Goal: Task Accomplishment & Management: Manage account settings

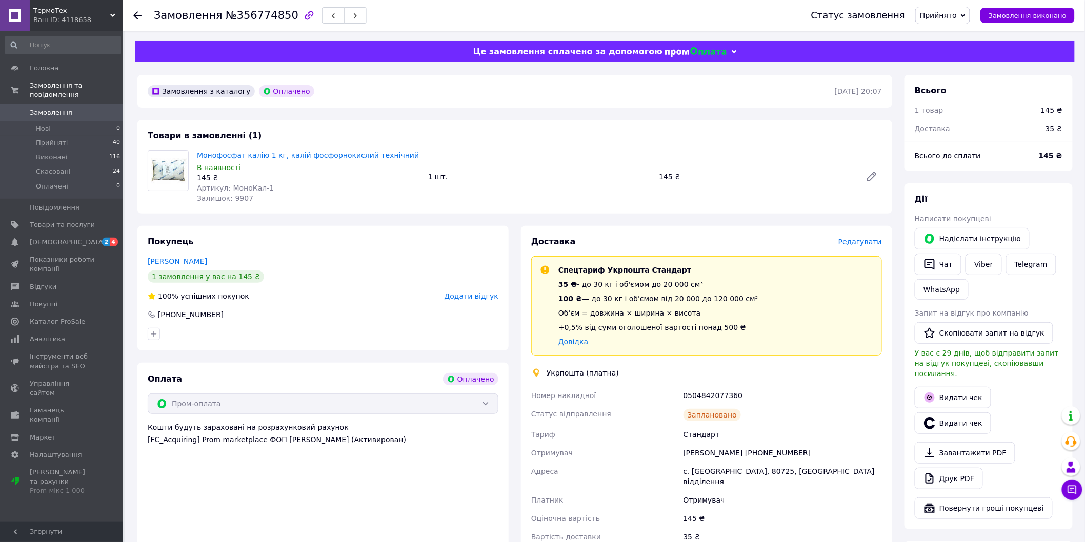
scroll to position [171, 0]
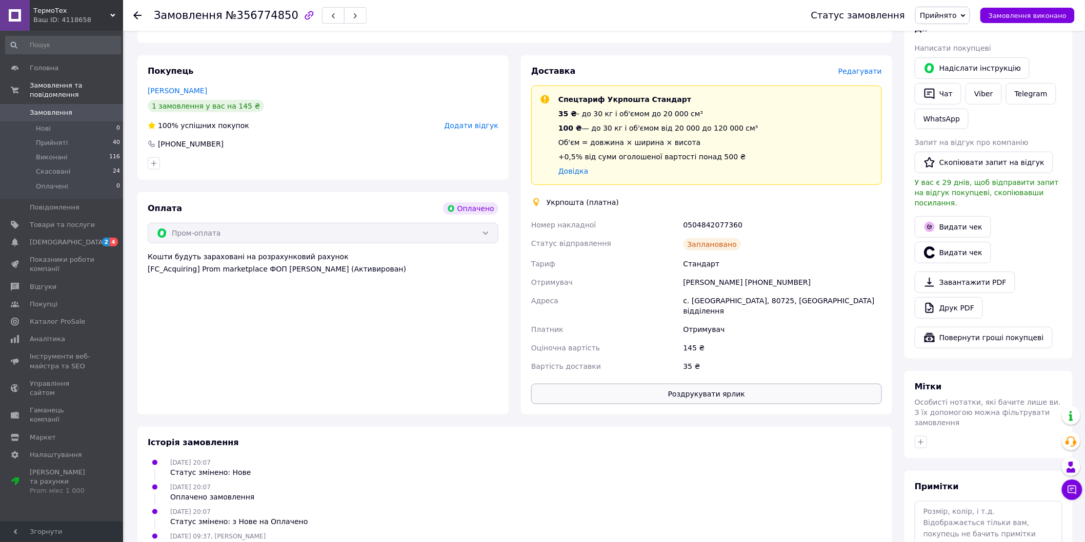
click at [712, 391] on button "Роздрукувати ярлик" at bounding box center [706, 394] width 351 height 21
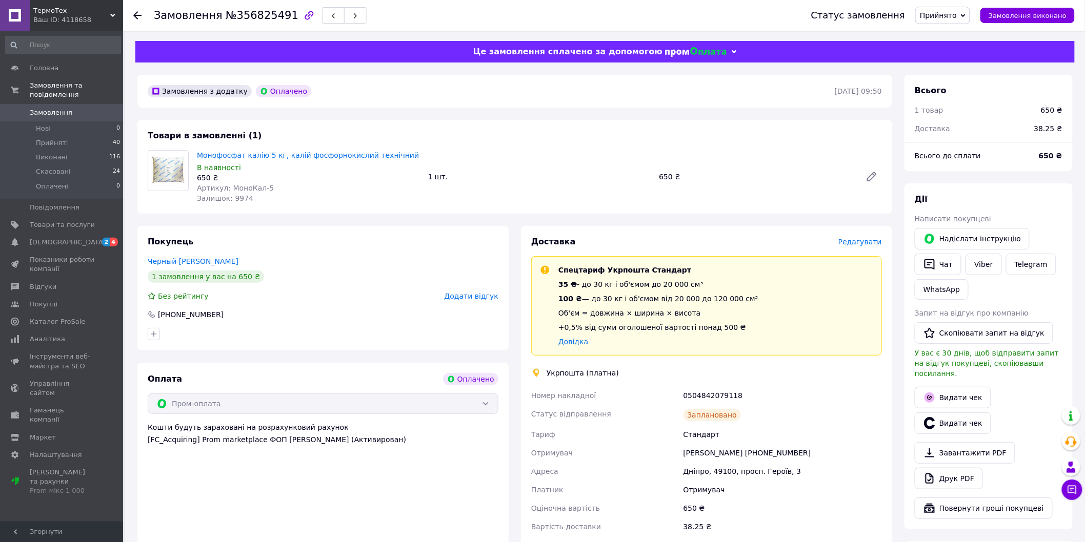
scroll to position [228, 0]
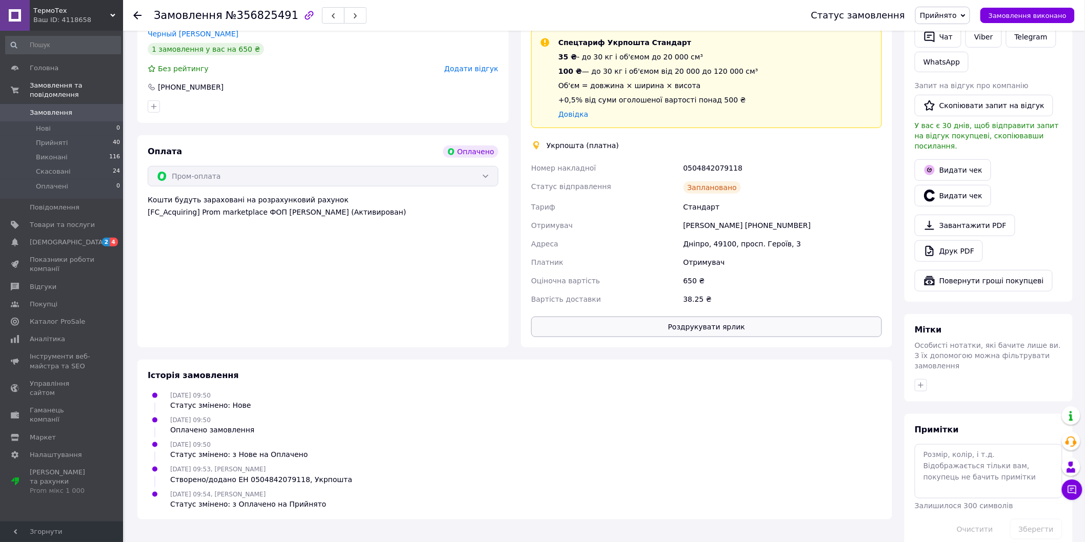
click at [786, 321] on button "Роздрукувати ярлик" at bounding box center [706, 327] width 351 height 21
